Goal: Check status: Check status

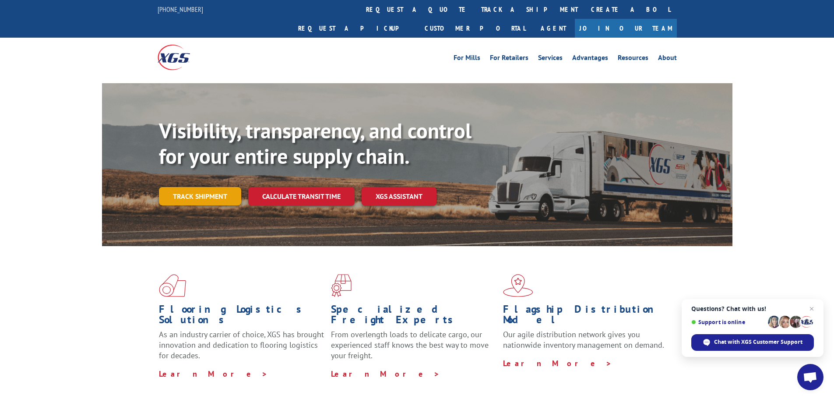
click at [203, 187] on link "Track shipment" at bounding box center [200, 196] width 82 height 18
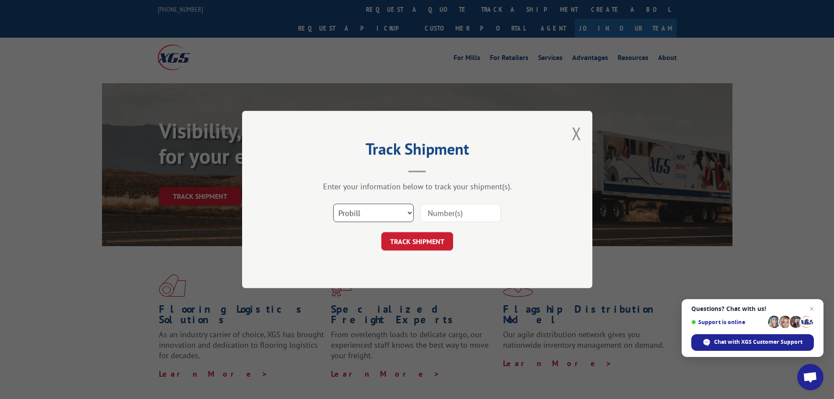
click at [409, 213] on select "Select category... Probill BOL PO" at bounding box center [373, 213] width 81 height 18
click at [295, 209] on div "Select category... Probill BOL PO" at bounding box center [417, 212] width 263 height 29
click at [457, 216] on input at bounding box center [460, 213] width 81 height 18
type input "14355018"
click at [407, 242] on button "TRACK SHIPMENT" at bounding box center [417, 241] width 72 height 18
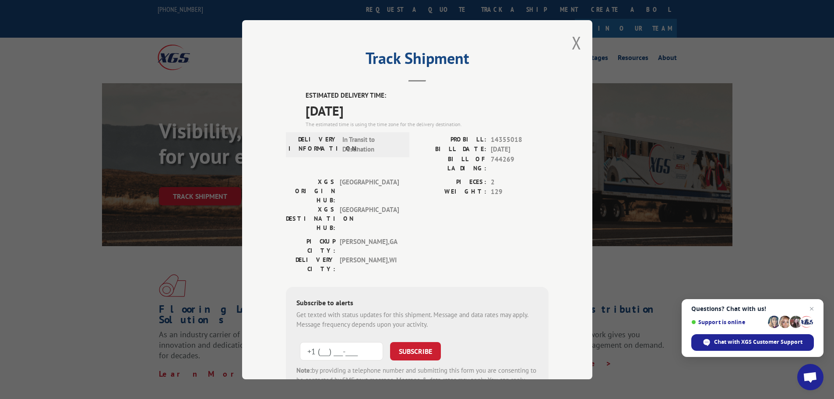
click at [308, 341] on input "+1 (___) ___-____" at bounding box center [341, 350] width 83 height 18
type input "[PHONE_NUMBER]"
click at [412, 341] on button "SUBSCRIBE" at bounding box center [415, 350] width 51 height 18
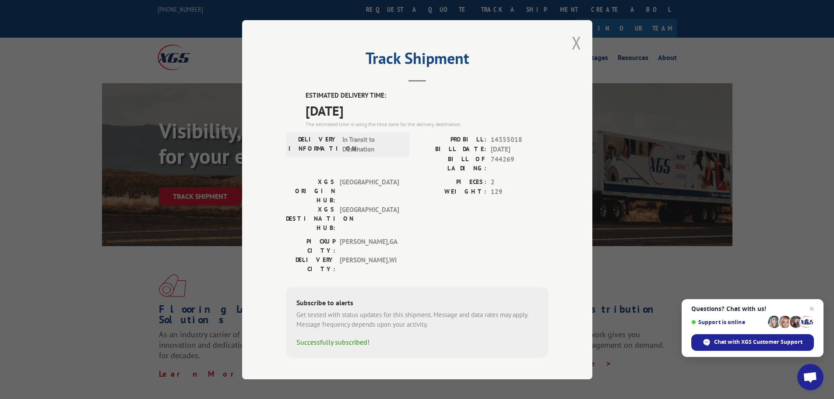
click at [577, 50] on button "Close modal" at bounding box center [577, 42] width 10 height 23
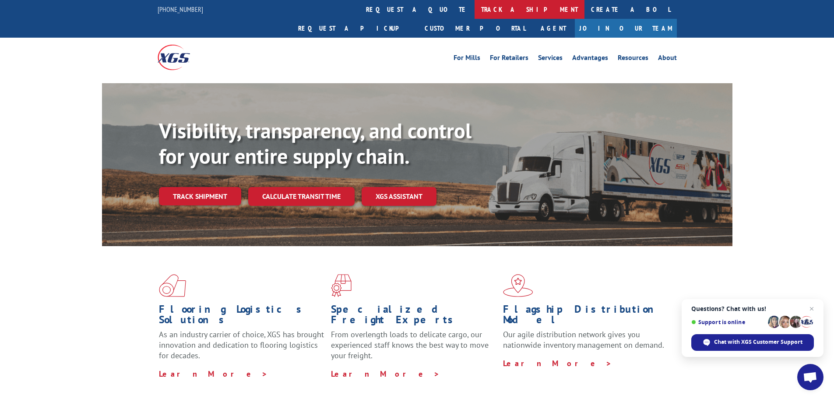
click at [474, 9] on link "track a shipment" at bounding box center [529, 9] width 110 height 19
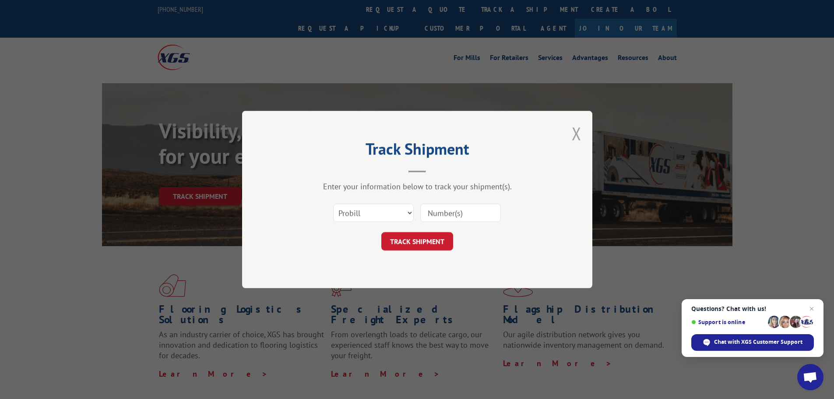
click at [577, 134] on button "Close modal" at bounding box center [577, 133] width 10 height 23
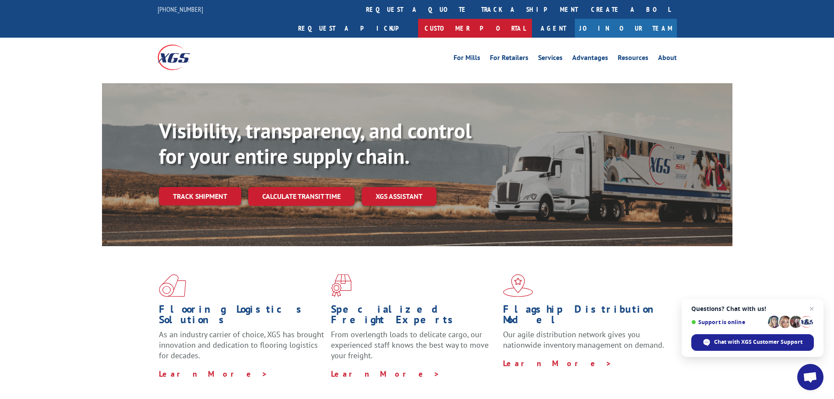
click at [532, 19] on link "Customer Portal" at bounding box center [475, 28] width 114 height 19
click at [575, 19] on link "Agent" at bounding box center [553, 28] width 43 height 19
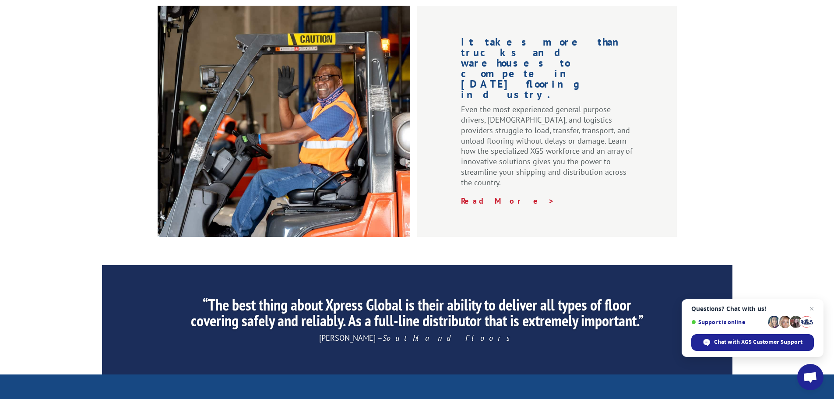
scroll to position [1333, 0]
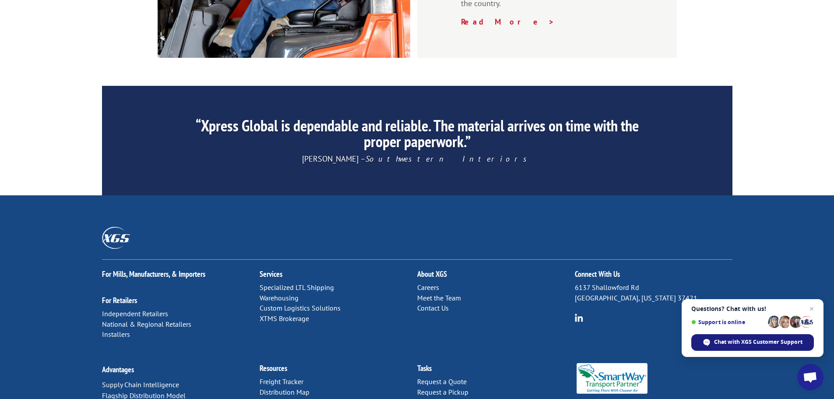
click at [733, 343] on span "Chat with XGS Customer Support" at bounding box center [758, 342] width 88 height 8
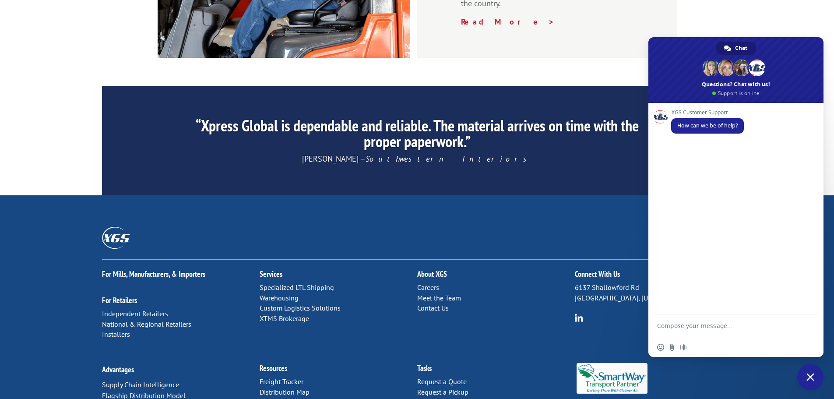
click at [677, 149] on div "XGS Customer Support How can we be of help?" at bounding box center [735, 208] width 175 height 211
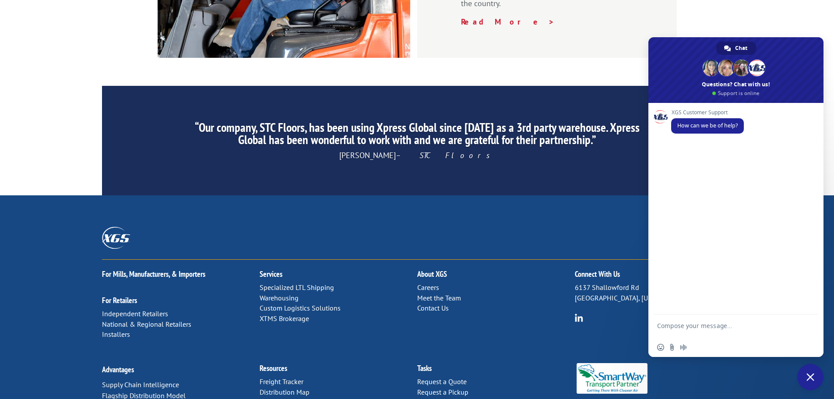
click at [662, 325] on textarea "Compose your message..." at bounding box center [726, 330] width 138 height 16
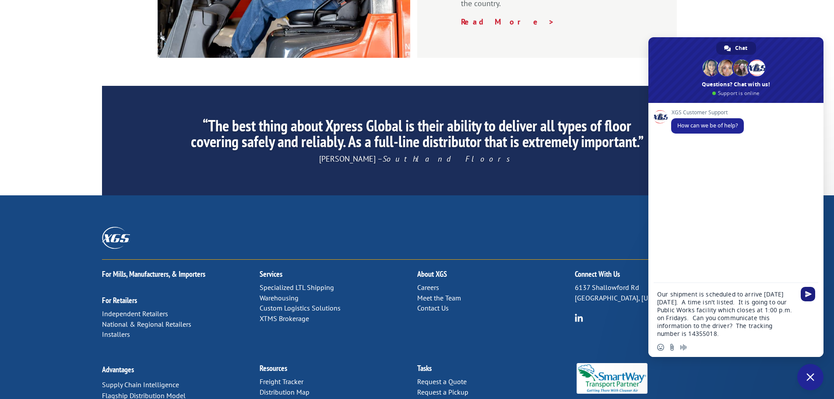
type textarea "Our shipment is scheduled to arrive [DATE][DATE]. A time isn't listed. It is go…"
click at [807, 291] on span "Send" at bounding box center [808, 294] width 7 height 7
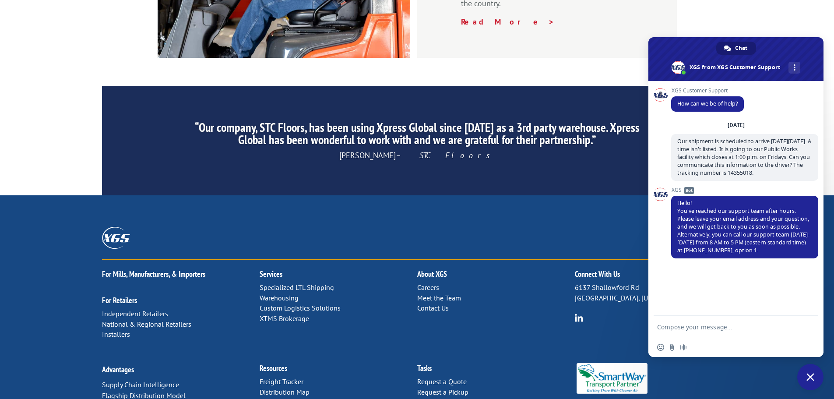
click at [658, 328] on textarea "Compose your message..." at bounding box center [726, 327] width 138 height 8
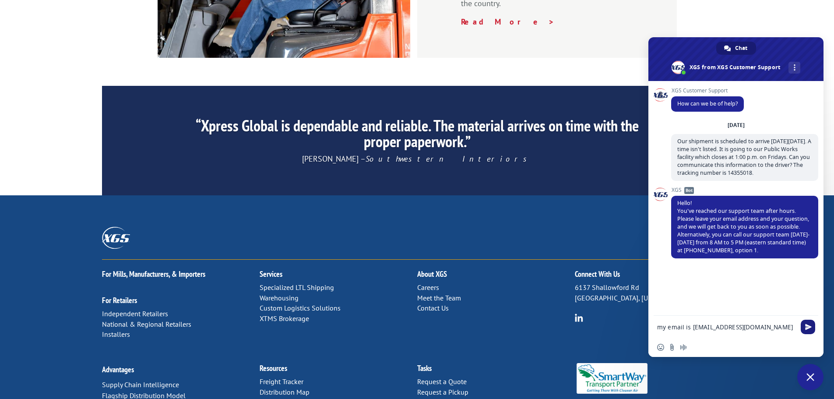
type textarea "my email is [EMAIL_ADDRESS][DOMAIN_NAME]"
click at [810, 330] on span "Send" at bounding box center [807, 326] width 14 height 14
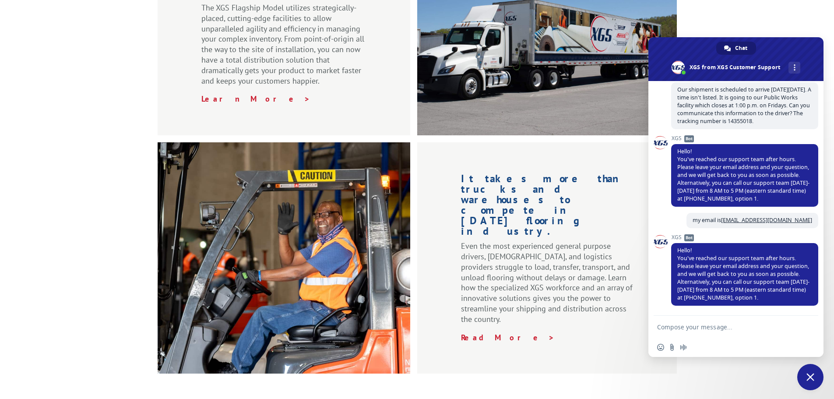
scroll to position [983, 0]
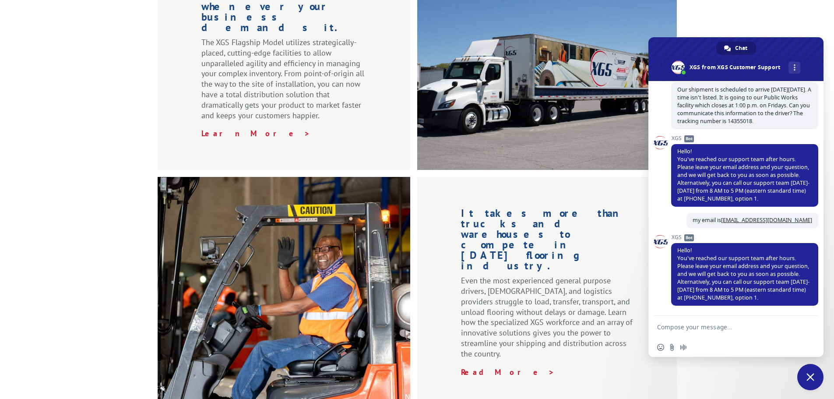
click at [751, 9] on div "Plug into a powerful, scalable network of assets whenever your business demands…" at bounding box center [417, 168] width 834 height 480
click at [811, 379] on span "Close chat" at bounding box center [810, 377] width 8 height 8
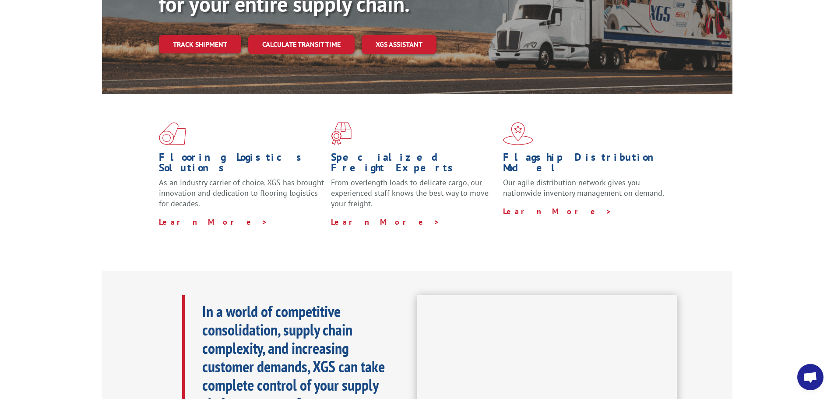
scroll to position [0, 0]
